Goal: Task Accomplishment & Management: Manage account settings

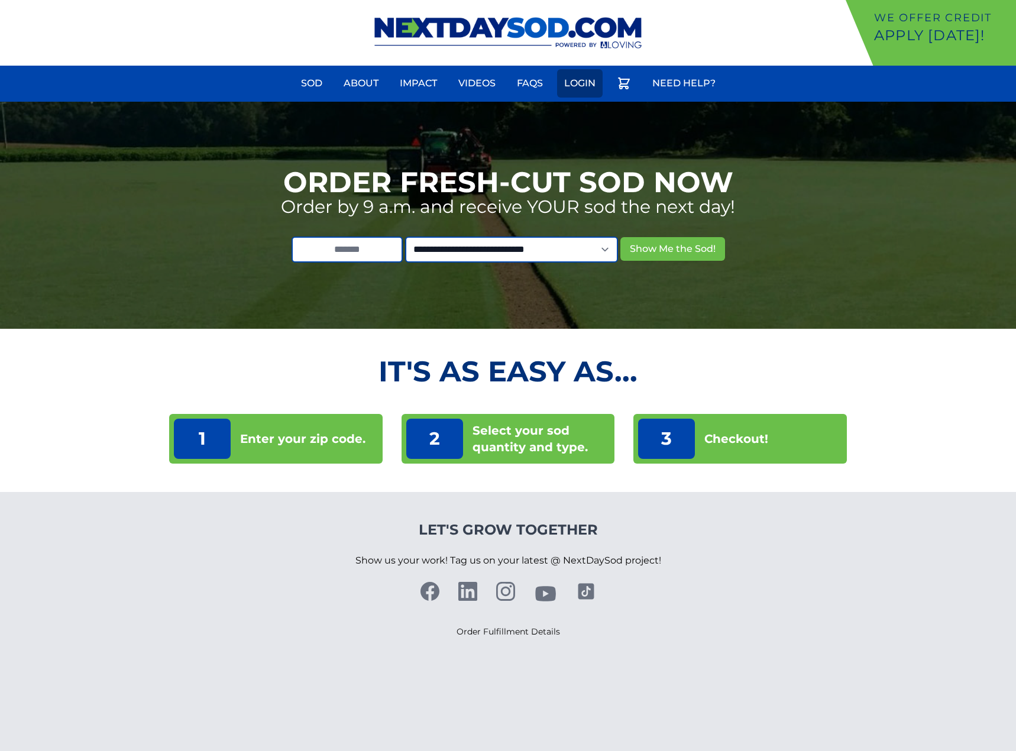
click at [568, 76] on link "Login" at bounding box center [580, 83] width 46 height 28
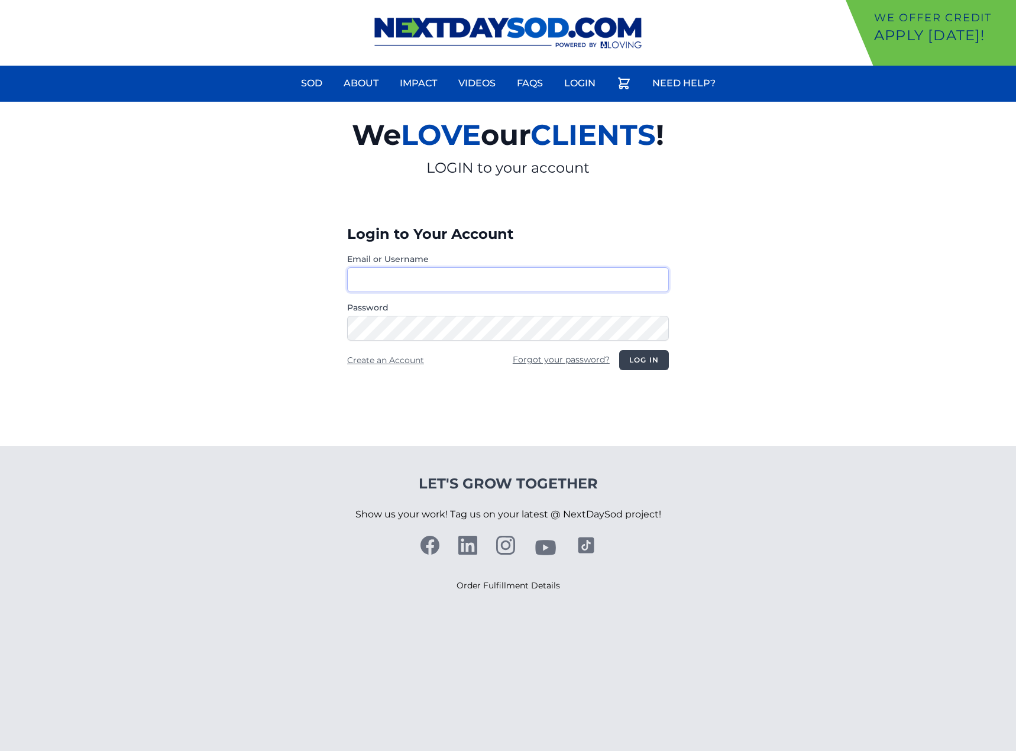
type input "**********"
click at [643, 363] on button "Log in" at bounding box center [644, 360] width 50 height 20
